Goal: Transaction & Acquisition: Subscribe to service/newsletter

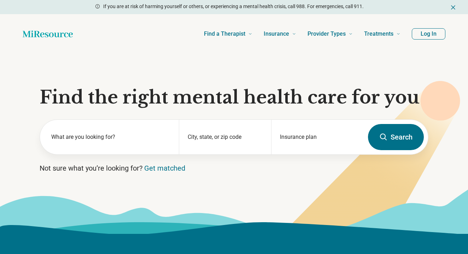
click at [433, 36] on button "Log In" at bounding box center [429, 33] width 34 height 11
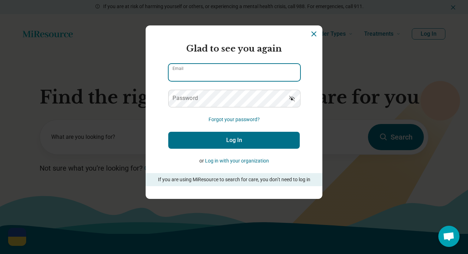
type input "**********"
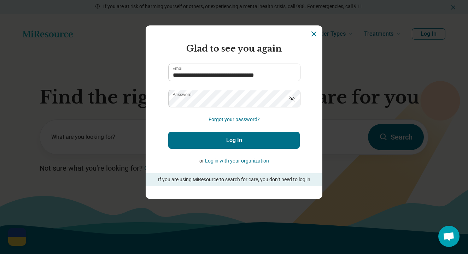
click at [255, 147] on button "Log In" at bounding box center [233, 140] width 131 height 17
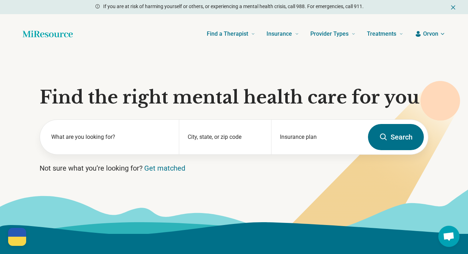
click at [437, 39] on header "Find a Therapist Mental Health Conditions ADHD Anxiety Anorexia Autism Bipolar …" at bounding box center [233, 34] width 445 height 28
click at [437, 36] on span "Orvon" at bounding box center [430, 34] width 15 height 8
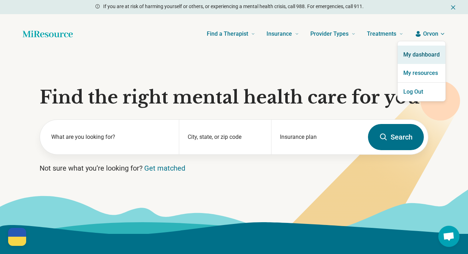
click at [424, 51] on link "My dashboard" at bounding box center [422, 55] width 48 height 18
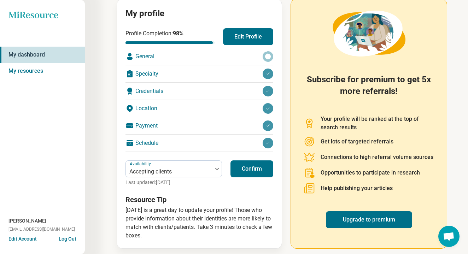
scroll to position [88, 0]
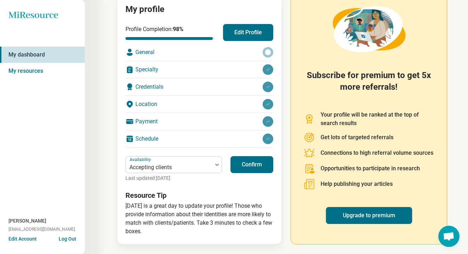
click at [235, 165] on button "Confirm" at bounding box center [251, 164] width 43 height 17
click at [381, 212] on link "Upgrade to premium" at bounding box center [369, 215] width 86 height 17
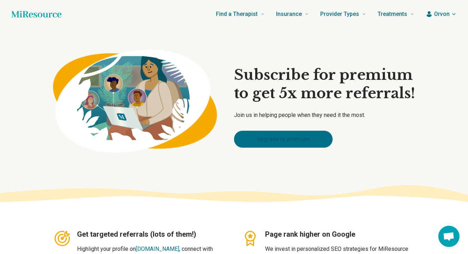
click at [313, 142] on link "Upgrade to premium" at bounding box center [283, 139] width 99 height 17
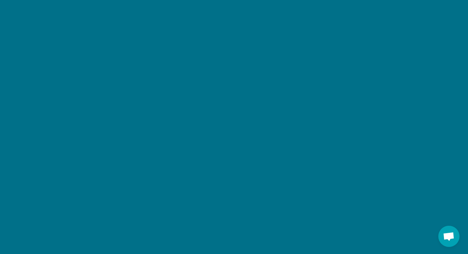
scroll to position [839, 0]
